Goal: Find specific fact: Find contact information

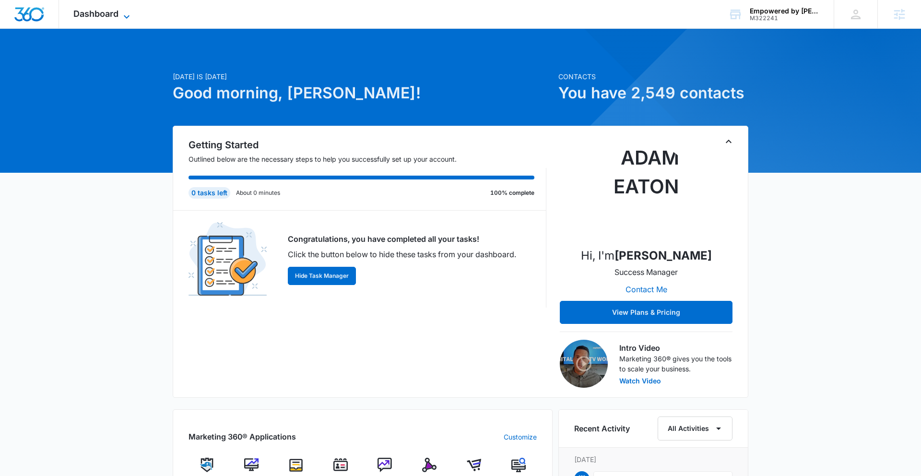
click at [121, 16] on icon at bounding box center [127, 17] width 12 height 12
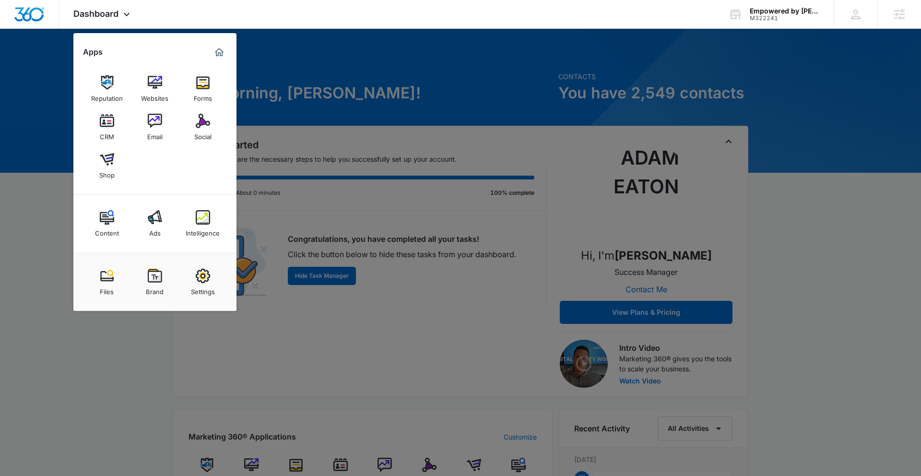
click at [145, 273] on link "Brand" at bounding box center [155, 282] width 36 height 36
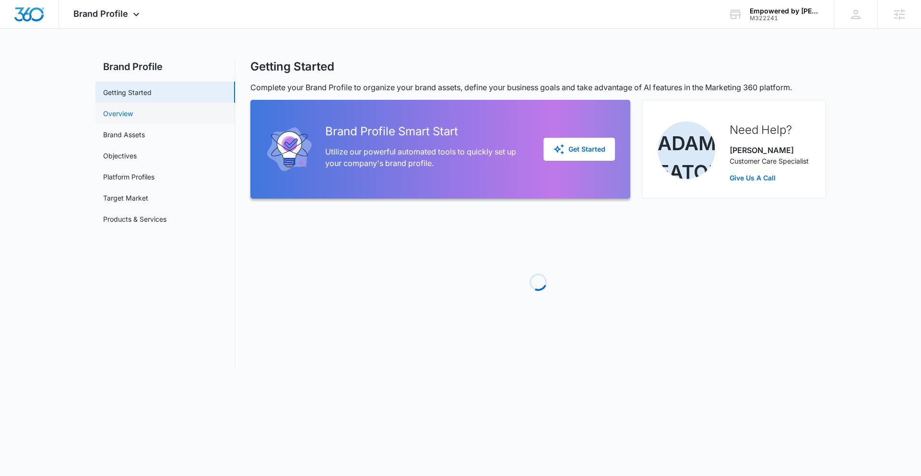
click at [133, 116] on link "Overview" at bounding box center [118, 113] width 30 height 10
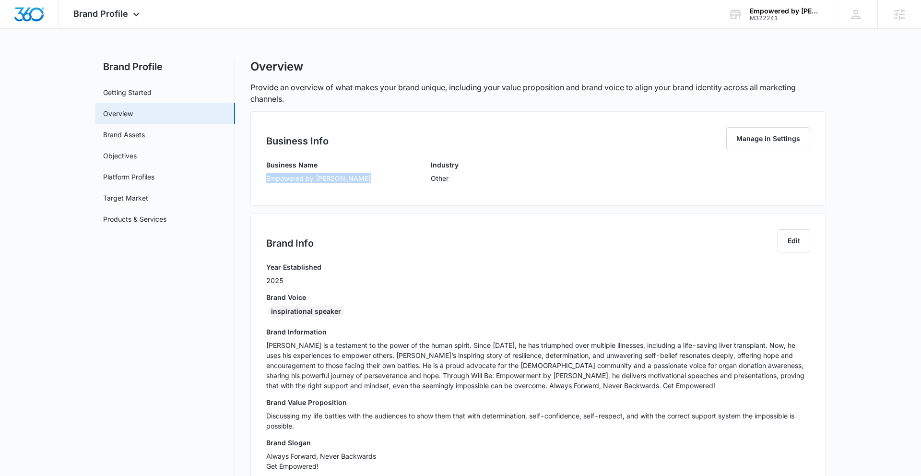
drag, startPoint x: 268, startPoint y: 179, endPoint x: 370, endPoint y: 180, distance: 102.6
click at [370, 180] on div "Business Name Empowered by David Reynard Industry Other" at bounding box center [538, 175] width 544 height 30
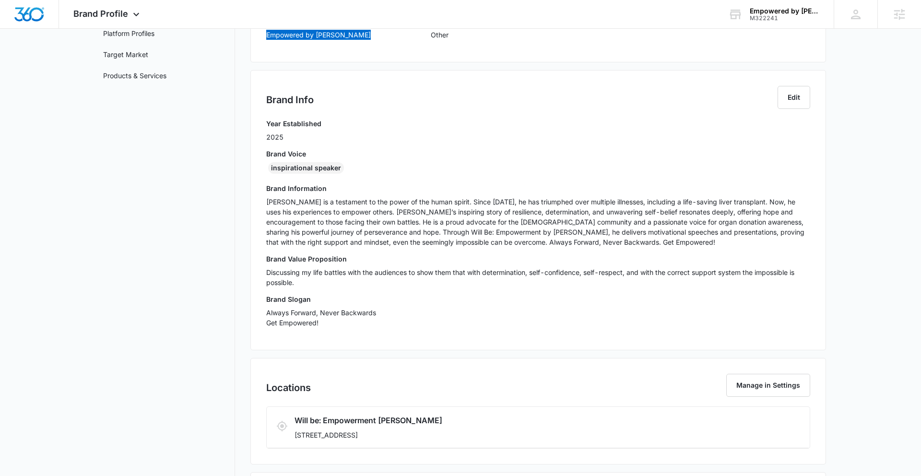
scroll to position [144, 0]
drag, startPoint x: 382, startPoint y: 433, endPoint x: 429, endPoint y: 436, distance: 47.1
click at [432, 436] on p "710 Kensington Court, H7, Middletown, OH 45044" at bounding box center [493, 434] width 398 height 10
copy p "Middletown, OH"
